Goal: Information Seeking & Learning: Learn about a topic

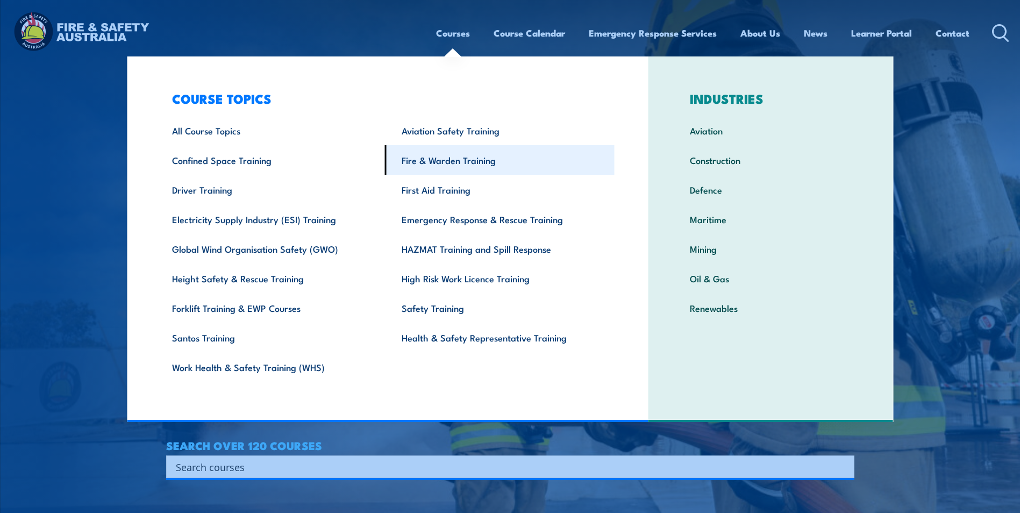
click at [448, 162] on link "Fire & Warden Training" at bounding box center [500, 160] width 230 height 30
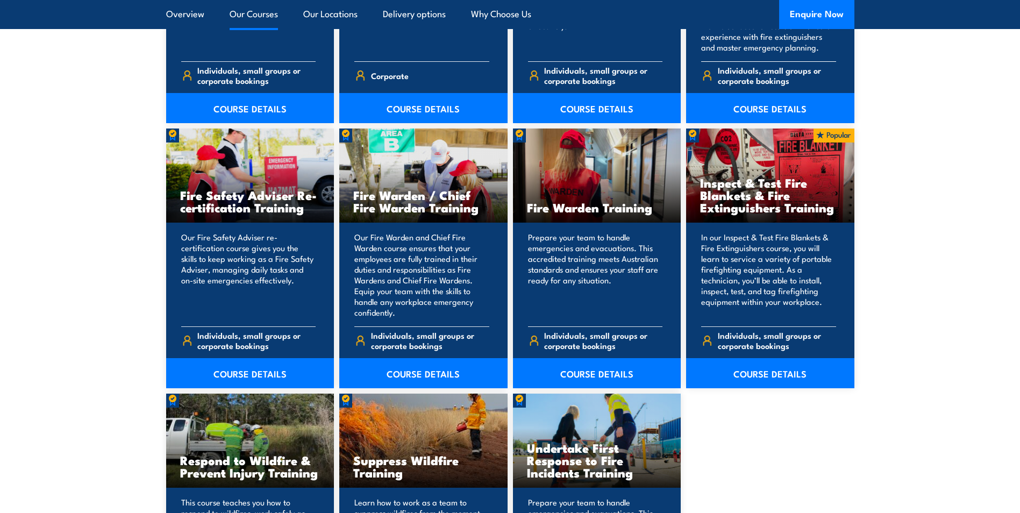
scroll to position [1345, 0]
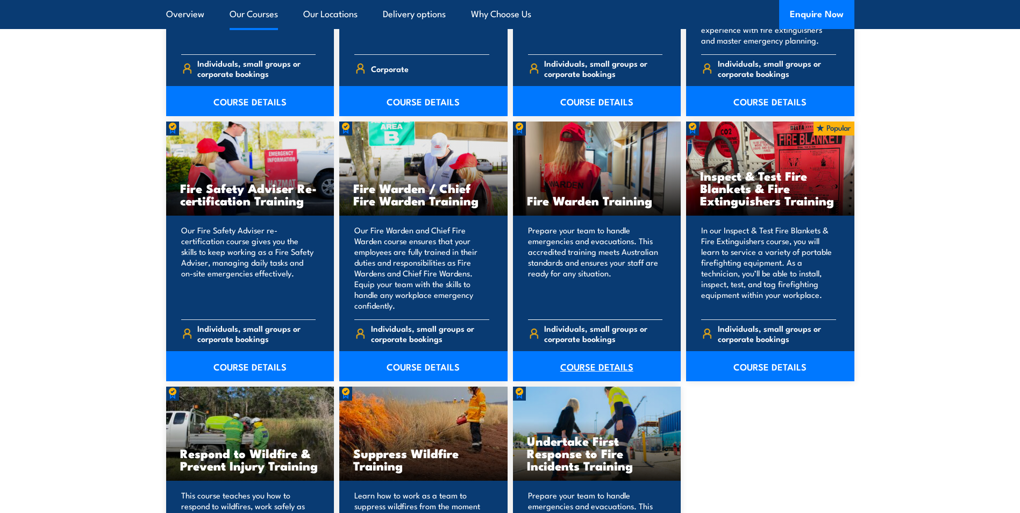
click at [592, 365] on link "COURSE DETAILS" at bounding box center [597, 366] width 168 height 30
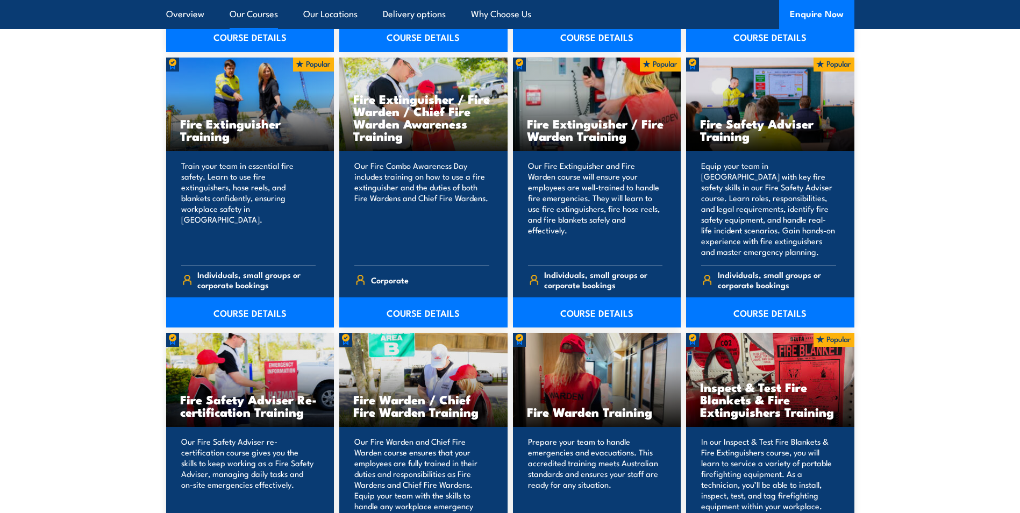
scroll to position [1022, 0]
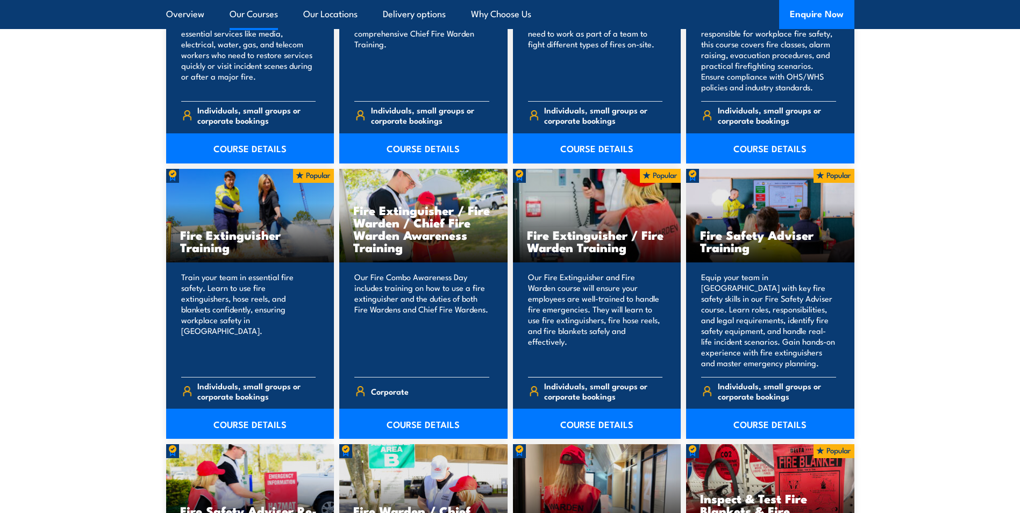
click at [594, 242] on h3 "Fire Extinguisher / Fire Warden Training" at bounding box center [597, 241] width 140 height 25
click at [593, 360] on p "Our Fire Extinguisher and Fire Warden course will ensure your employees are wel…" at bounding box center [595, 320] width 135 height 97
click at [593, 394] on span "Individuals, small groups or corporate bookings" at bounding box center [603, 391] width 118 height 20
click at [595, 424] on link "COURSE DETAILS" at bounding box center [597, 424] width 168 height 30
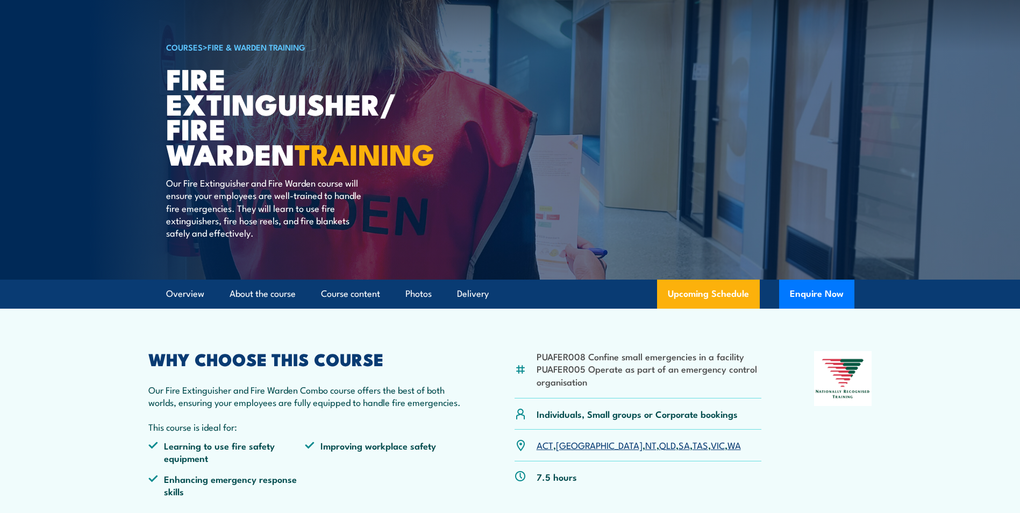
scroll to position [269, 0]
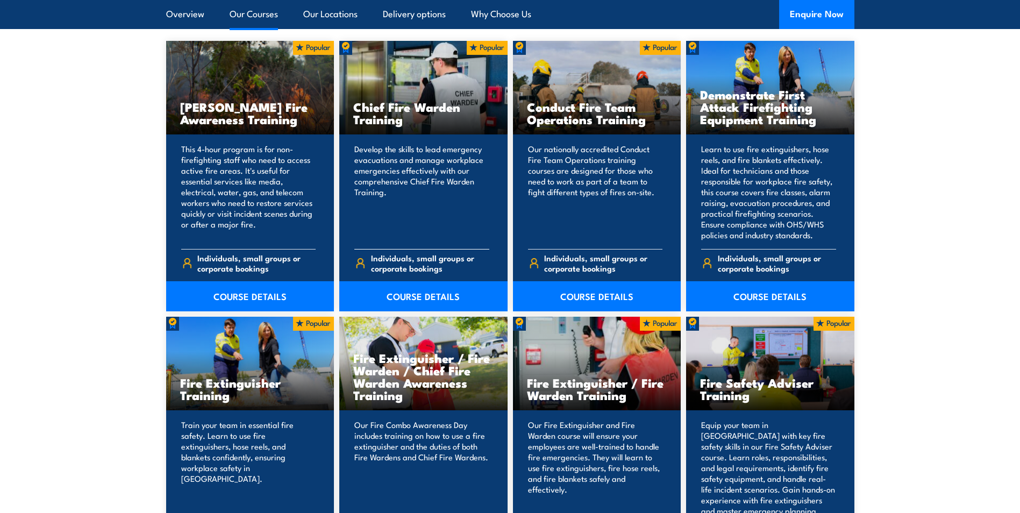
scroll to position [968, 0]
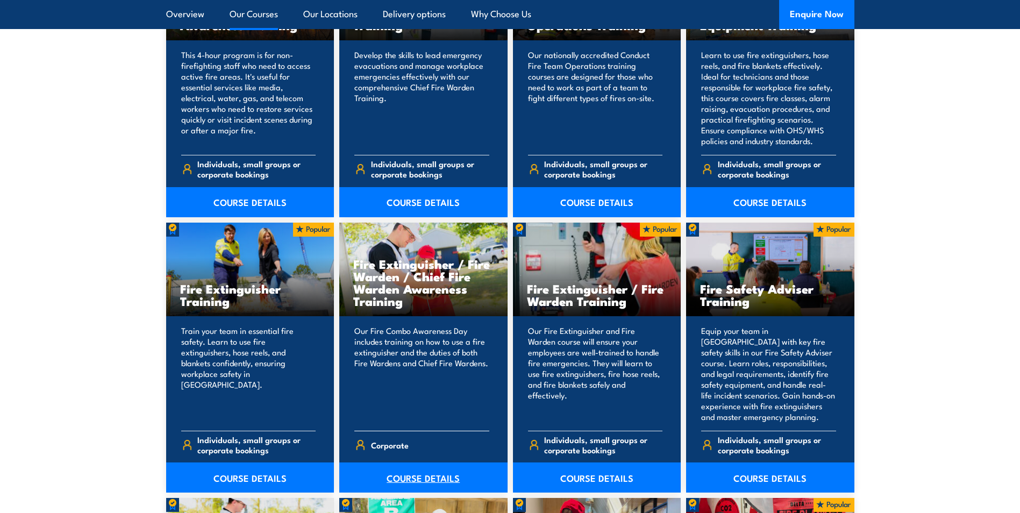
click at [423, 484] on link "COURSE DETAILS" at bounding box center [423, 478] width 168 height 30
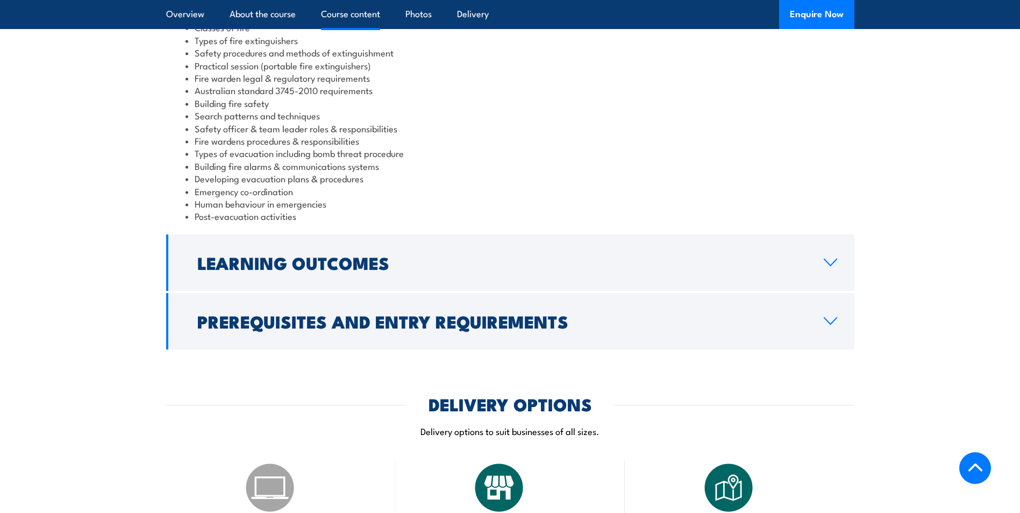
scroll to position [807, 0]
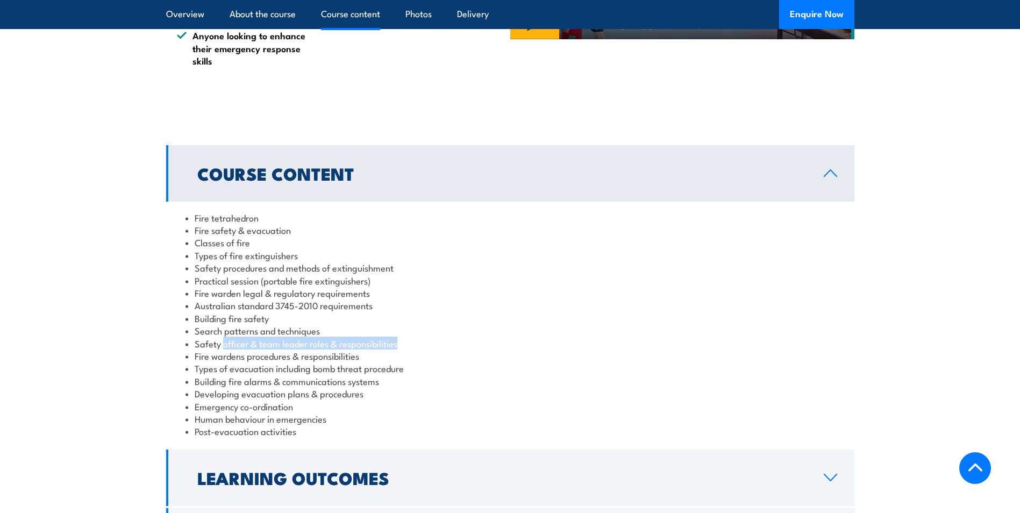
drag, startPoint x: 223, startPoint y: 306, endPoint x: 439, endPoint y: 308, distance: 216.8
click at [439, 337] on li "Safety officer & team leader roles & responsibilities" at bounding box center [511, 343] width 650 height 12
drag, startPoint x: 440, startPoint y: 308, endPoint x: 530, endPoint y: 320, distance: 90.5
click at [530, 350] on li "Fire wardens procedures & responsibilities" at bounding box center [511, 356] width 650 height 12
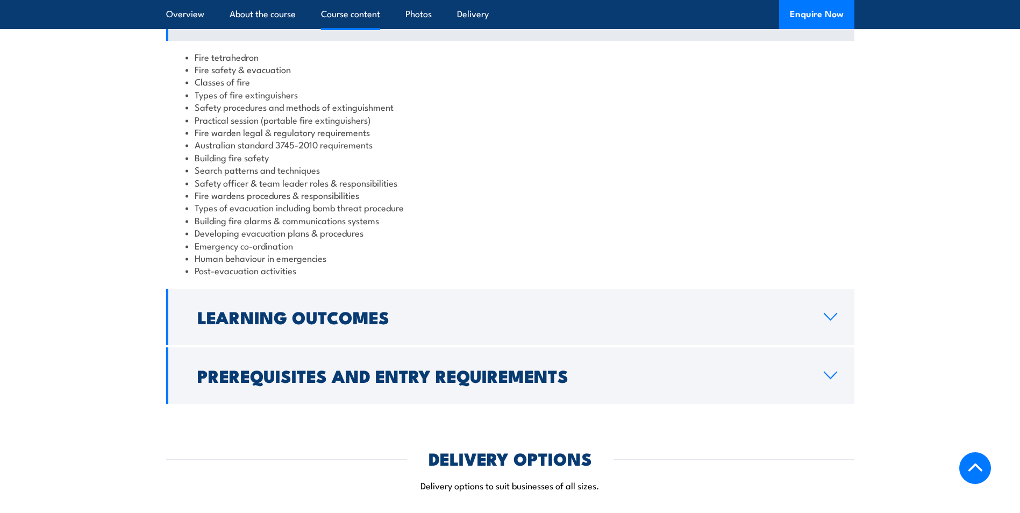
scroll to position [968, 0]
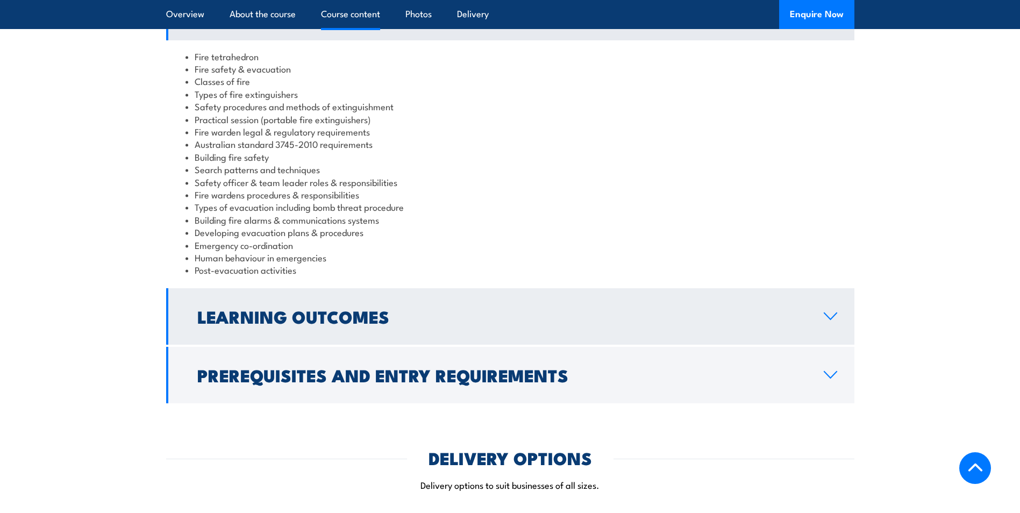
click at [819, 288] on link "Learning Outcomes" at bounding box center [510, 316] width 688 height 56
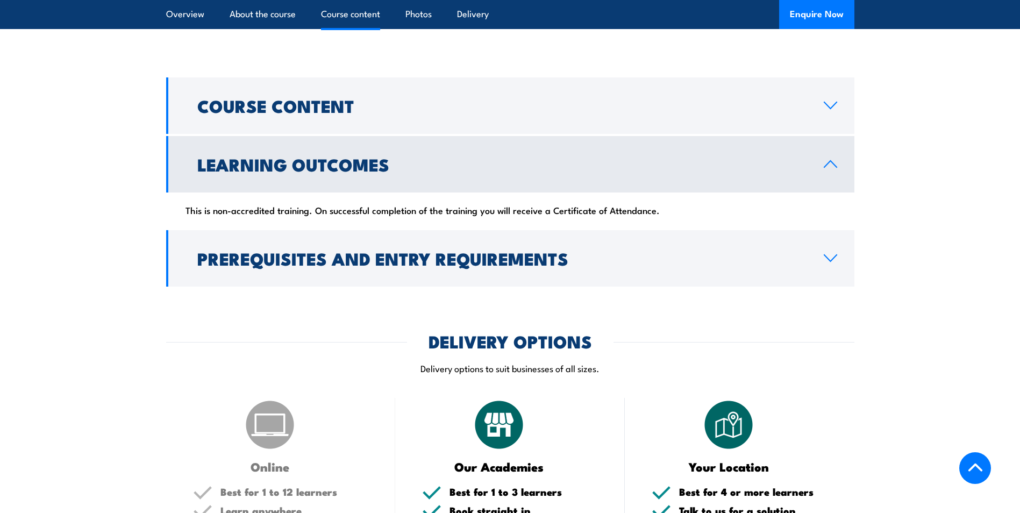
scroll to position [807, 0]
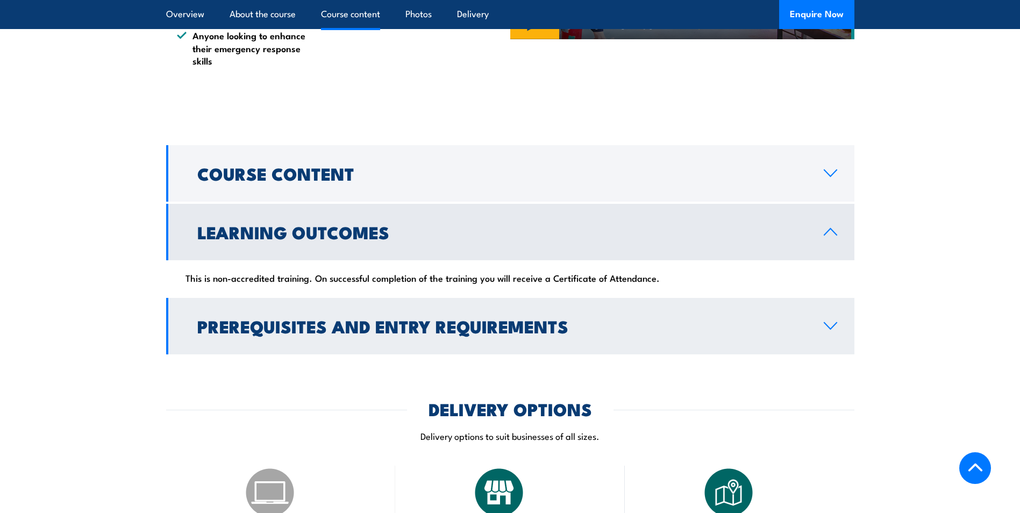
click at [820, 298] on link "Prerequisites and Entry Requirements" at bounding box center [510, 326] width 688 height 56
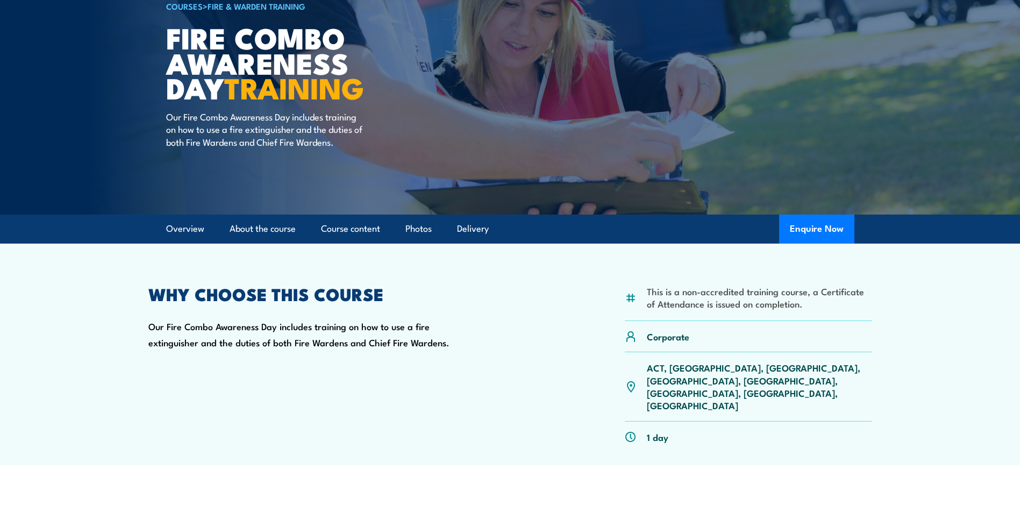
scroll to position [0, 0]
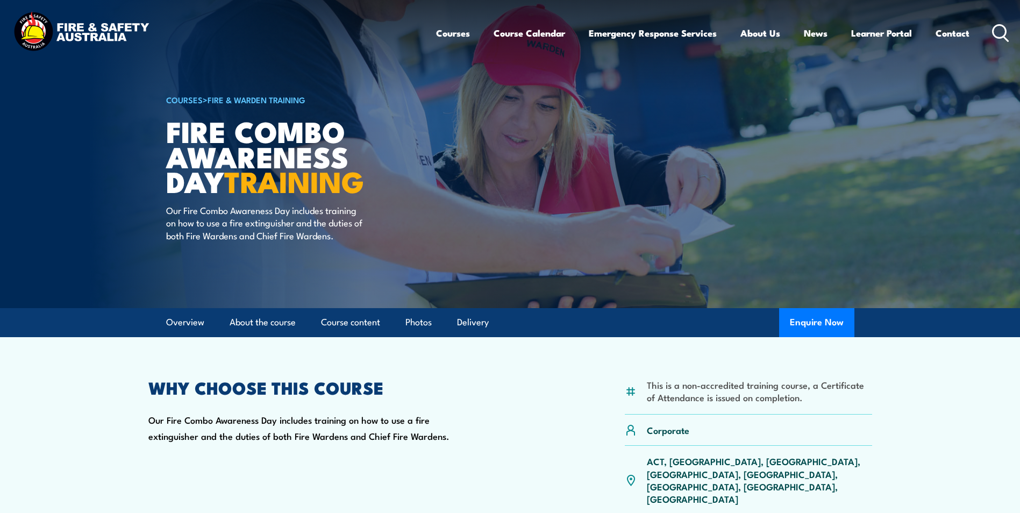
click at [965, 397] on section "This is a non-accredited training course, a Certificate of Attendance is issued…" at bounding box center [510, 448] width 1020 height 222
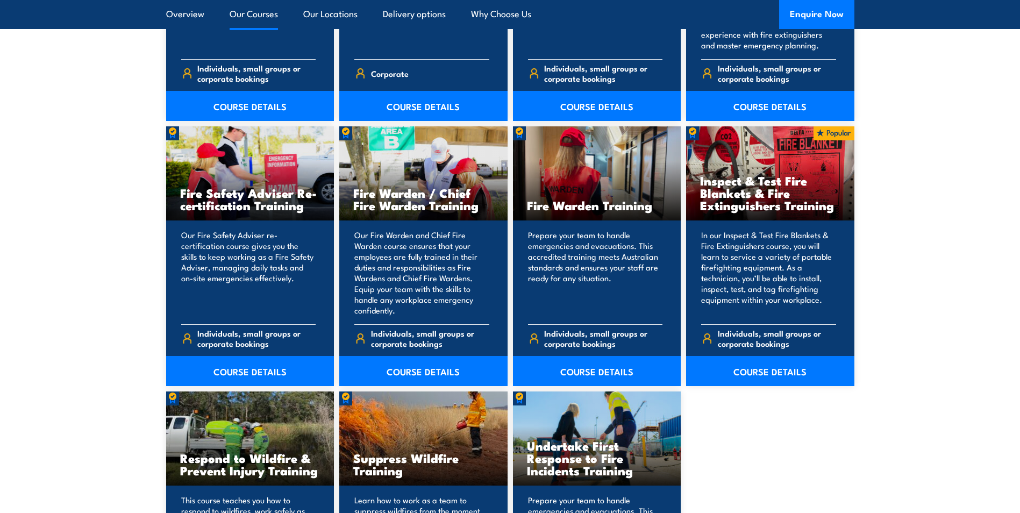
scroll to position [1399, 0]
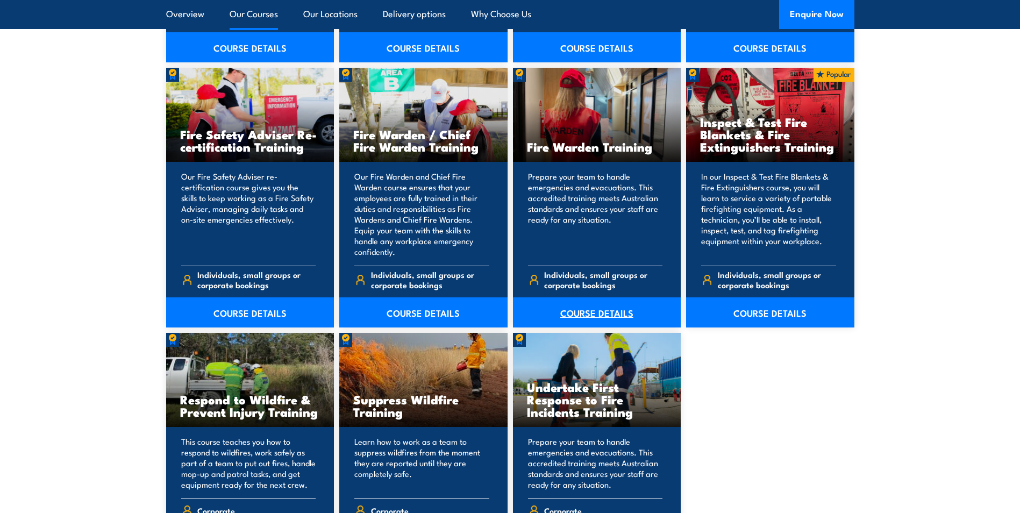
click at [587, 314] on link "COURSE DETAILS" at bounding box center [597, 312] width 168 height 30
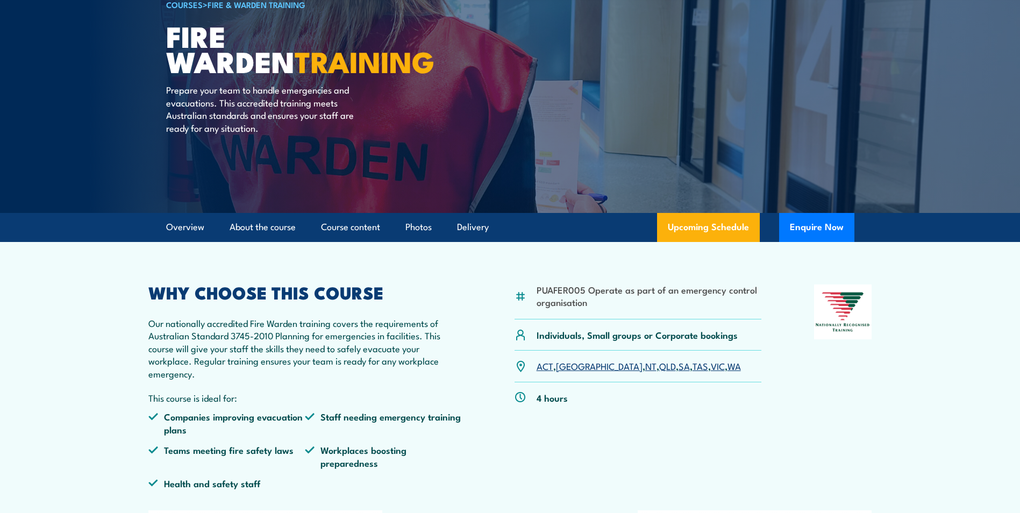
scroll to position [161, 0]
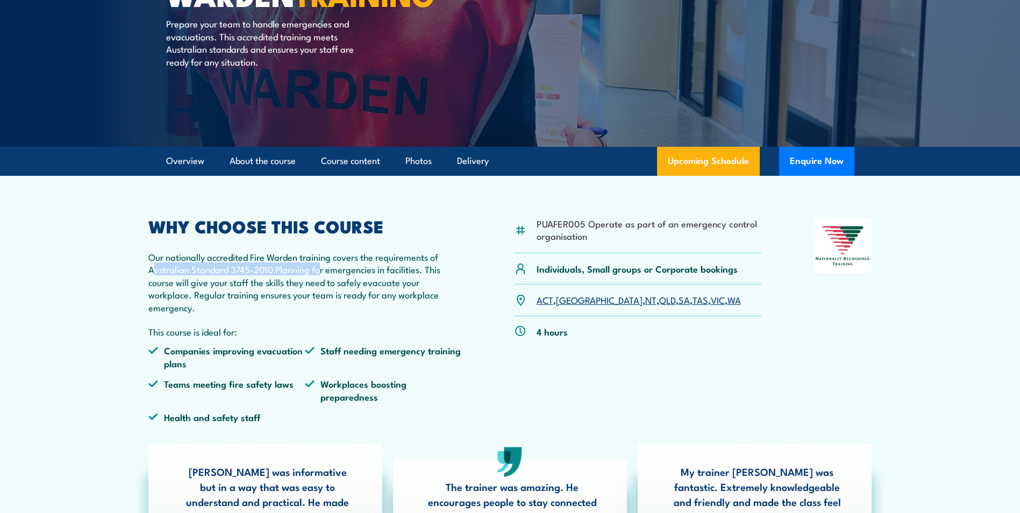
drag, startPoint x: 151, startPoint y: 269, endPoint x: 318, endPoint y: 272, distance: 167.3
click at [318, 272] on p "Our nationally accredited Fire Warden training covers the requirements of Austr…" at bounding box center [305, 282] width 314 height 63
click at [316, 273] on p "Our nationally accredited Fire Warden training covers the requirements of Austr…" at bounding box center [305, 282] width 314 height 63
click at [152, 267] on p "Our nationally accredited Fire Warden training covers the requirements of Austr…" at bounding box center [305, 282] width 314 height 63
drag, startPoint x: 232, startPoint y: 268, endPoint x: 439, endPoint y: 271, distance: 207.6
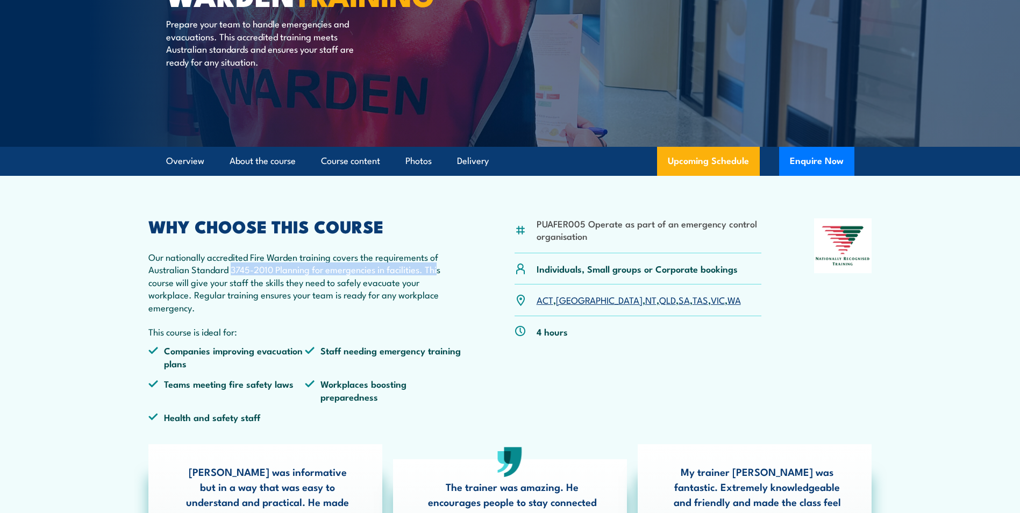
click at [439, 271] on p "Our nationally accredited Fire Warden training covers the requirements of Austr…" at bounding box center [305, 282] width 314 height 63
copy p "3745-2010 Planning for emergencies in facilities. Thi"
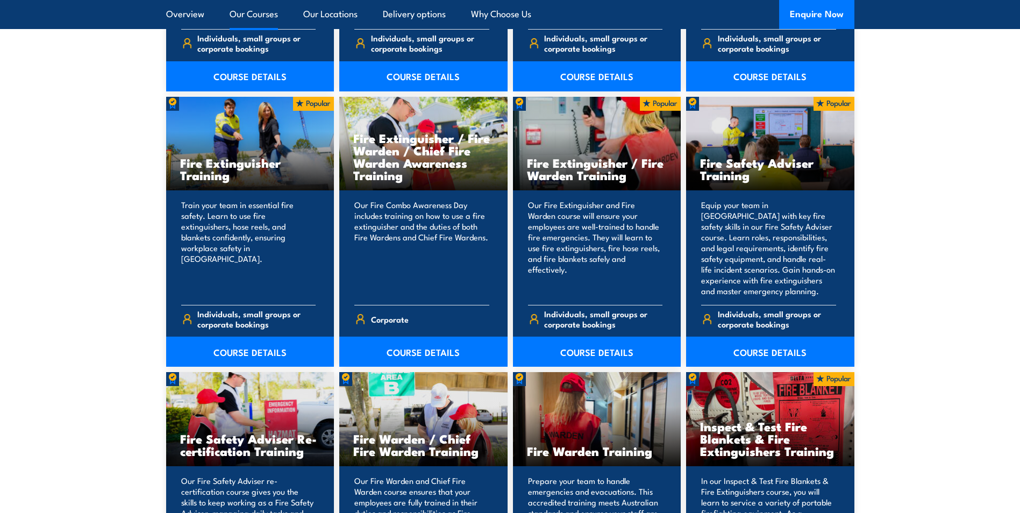
scroll to position [1022, 0]
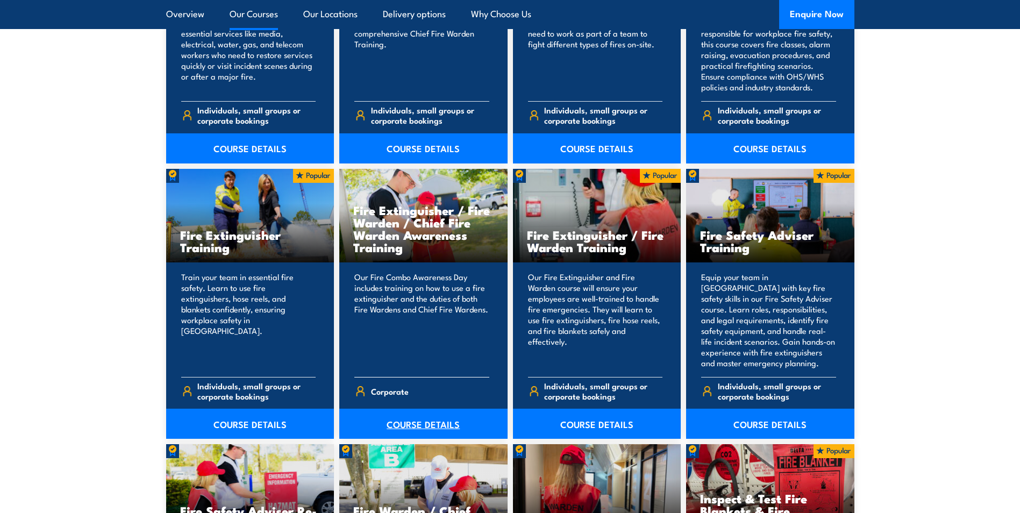
click at [423, 428] on link "COURSE DETAILS" at bounding box center [423, 424] width 168 height 30
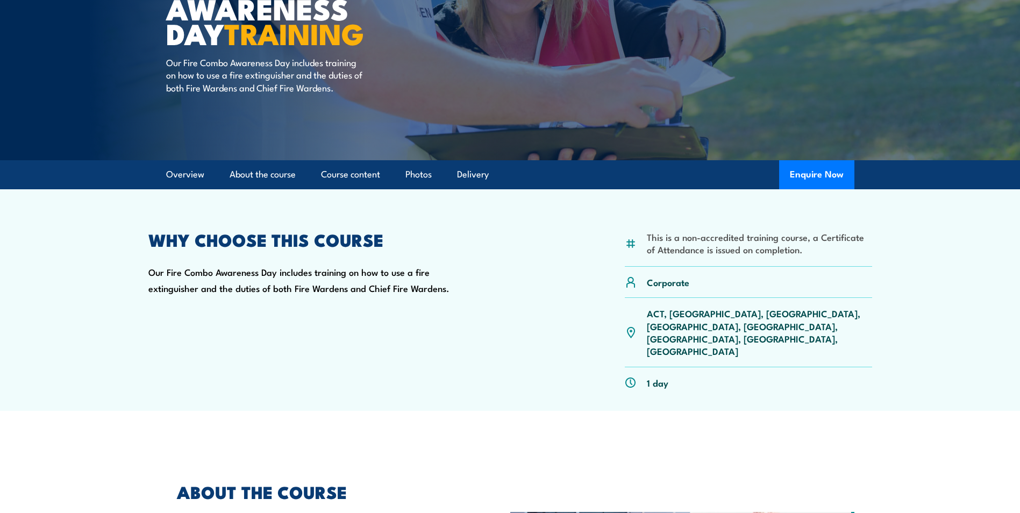
scroll to position [215, 0]
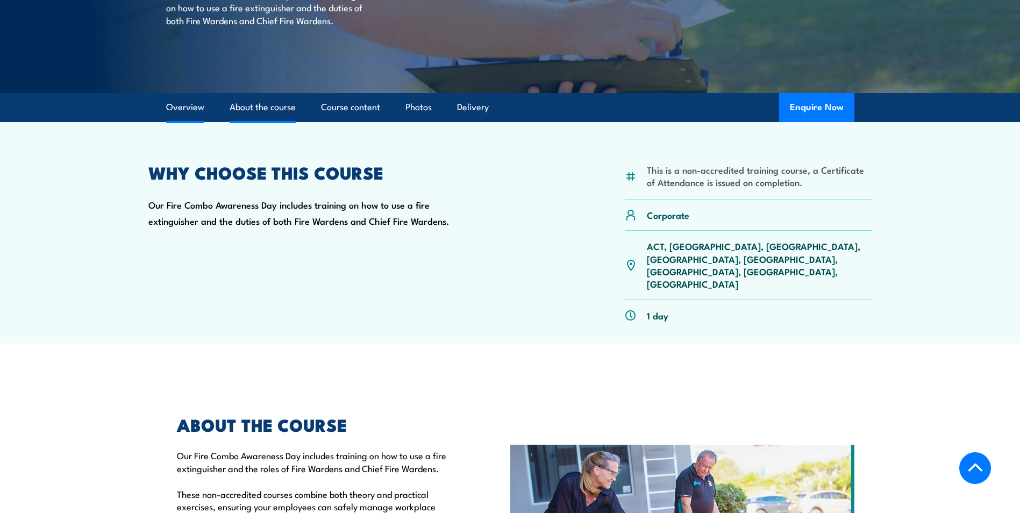
click at [245, 100] on link "About the course" at bounding box center [263, 107] width 66 height 29
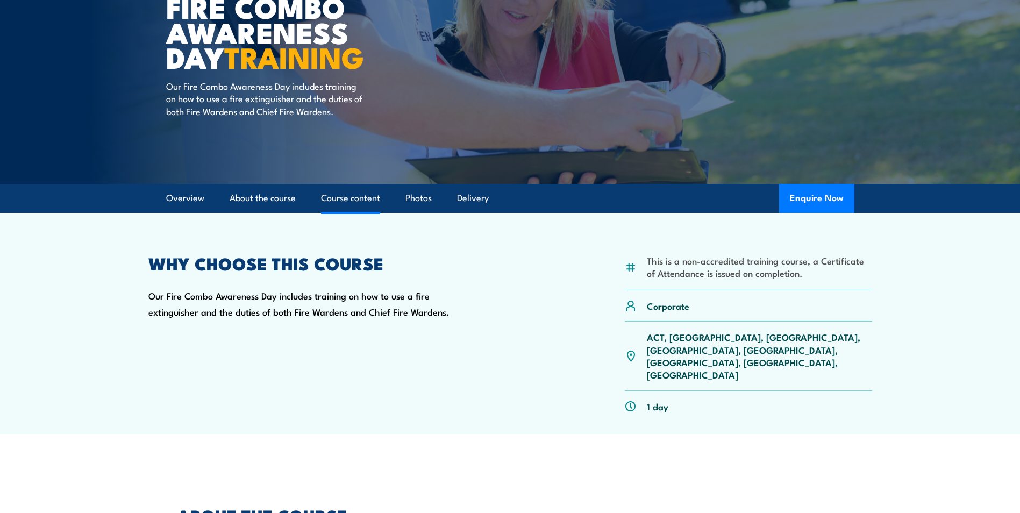
click at [364, 197] on link "Course content" at bounding box center [350, 198] width 59 height 29
